Goal: Task Accomplishment & Management: Manage account settings

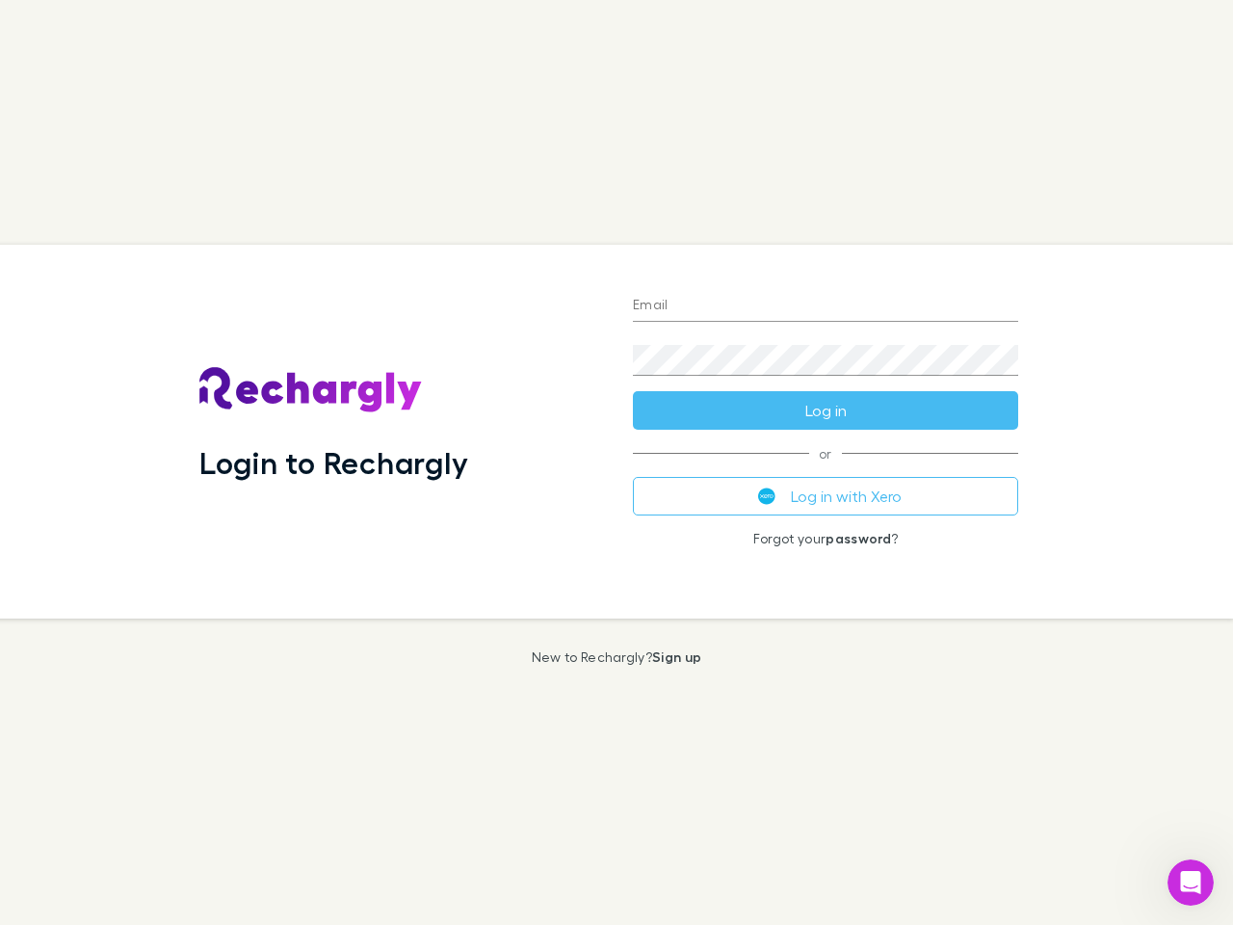
click at [616, 462] on div "Login to Rechargly" at bounding box center [400, 432] width 433 height 374
click at [825, 306] on input "Email" at bounding box center [825, 306] width 385 height 31
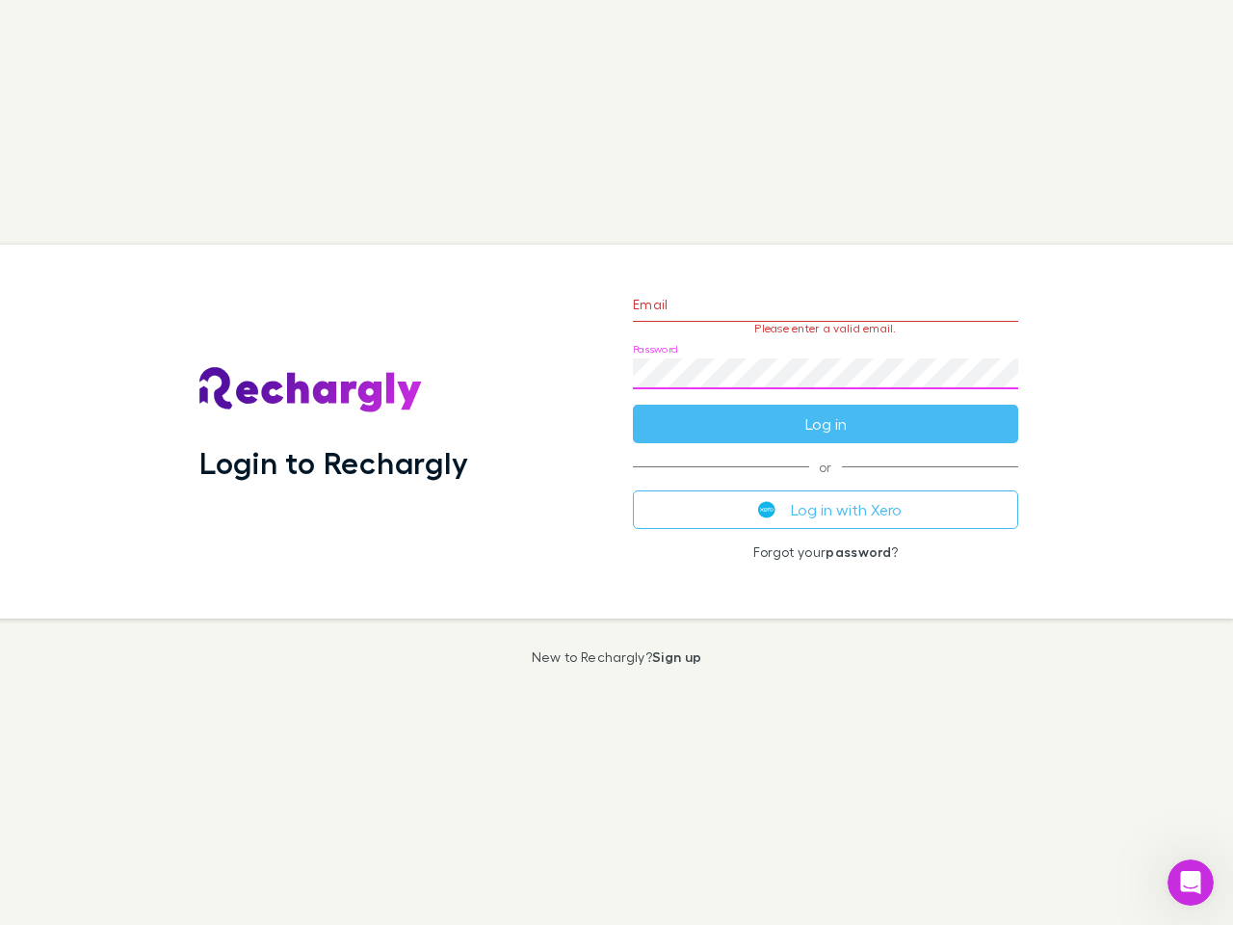
click at [825, 410] on form "Email Please enter a valid email. Password Log in" at bounding box center [825, 359] width 385 height 168
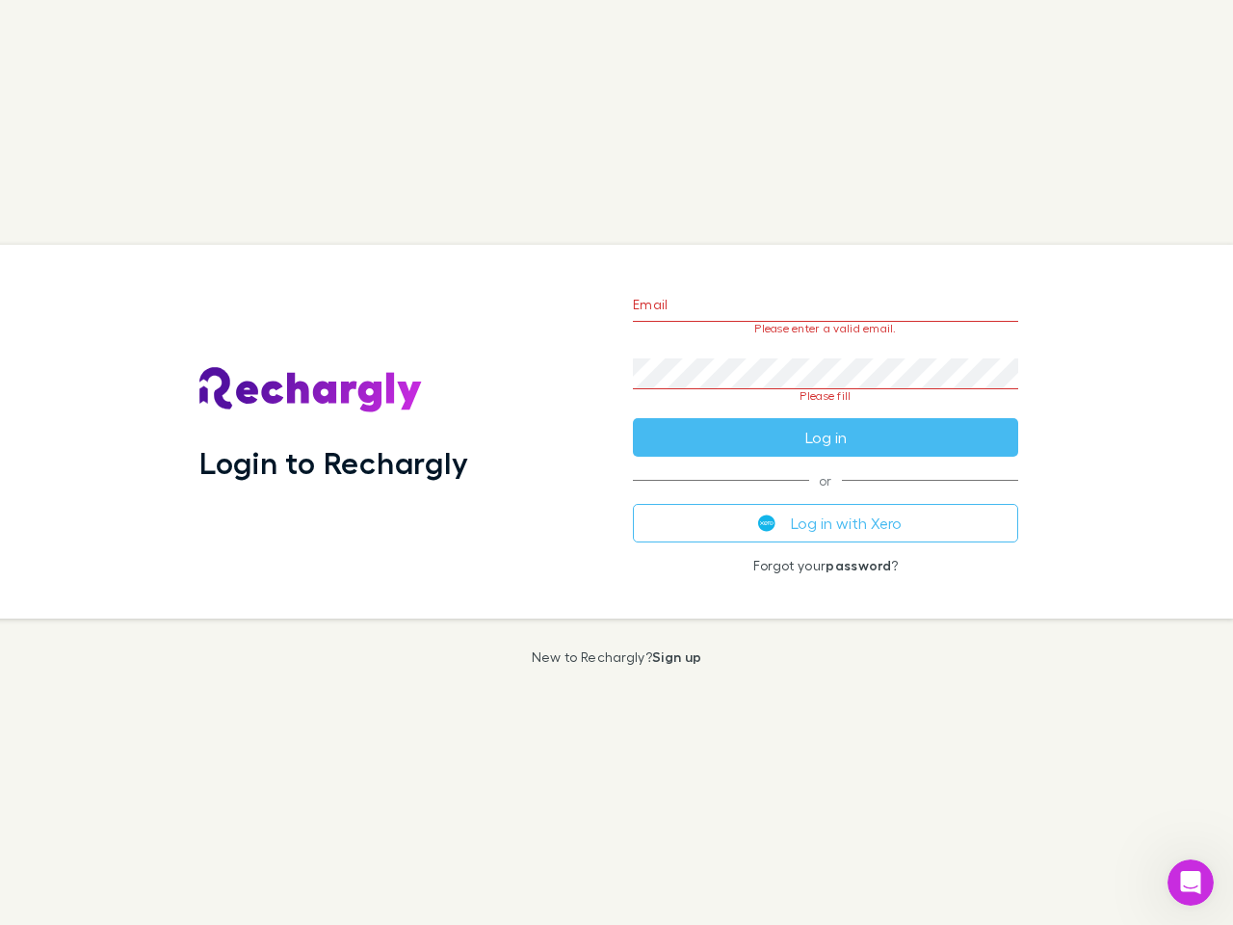
click at [825, 496] on div "Email Please enter a valid email. Password Please fill Log in or Log in with Xe…" at bounding box center [825, 432] width 416 height 374
click at [1191, 882] on icon "Open Intercom Messenger" at bounding box center [1191, 883] width 32 height 32
